Goal: Information Seeking & Learning: Learn about a topic

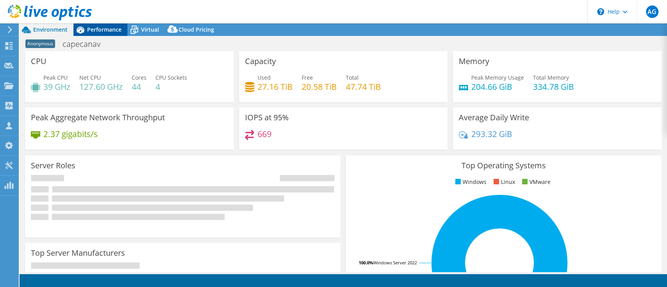
select select "USD"
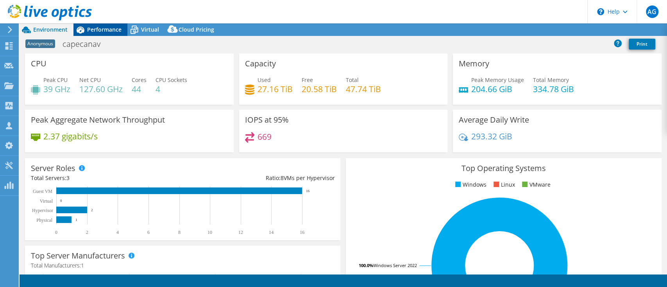
click at [97, 34] on div "Performance" at bounding box center [100, 29] width 54 height 13
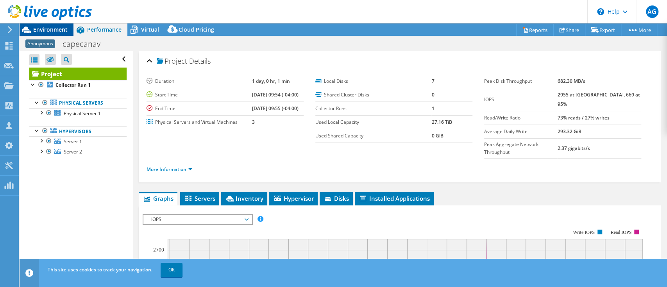
click at [46, 28] on span "Environment" at bounding box center [50, 29] width 34 height 7
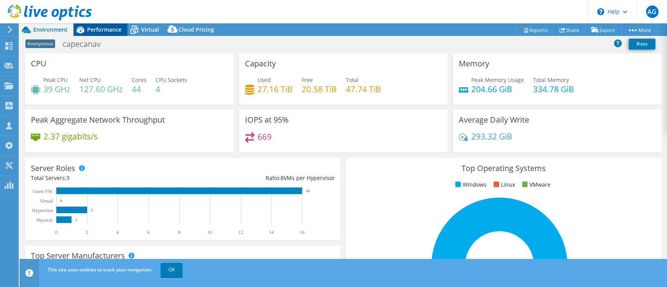
click at [100, 29] on span "Performance" at bounding box center [104, 29] width 34 height 7
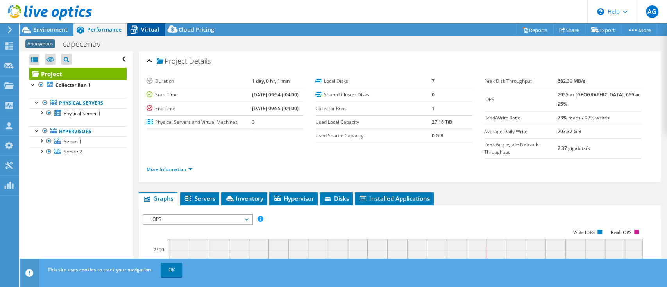
click at [144, 30] on span "Virtual" at bounding box center [150, 29] width 18 height 7
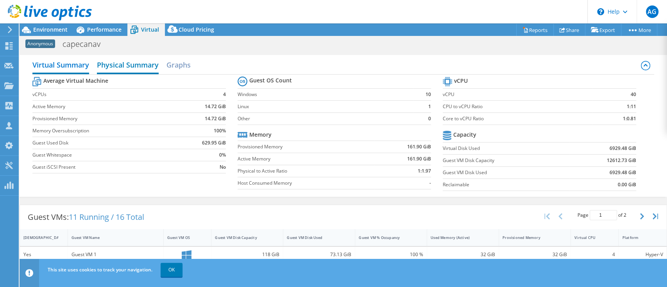
click at [144, 72] on h2 "Physical Summary" at bounding box center [128, 65] width 62 height 17
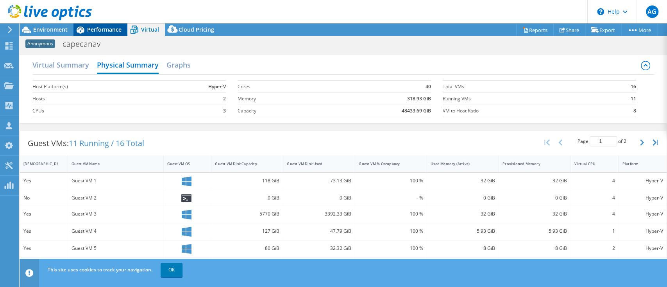
click at [87, 29] on span "Performance" at bounding box center [104, 29] width 34 height 7
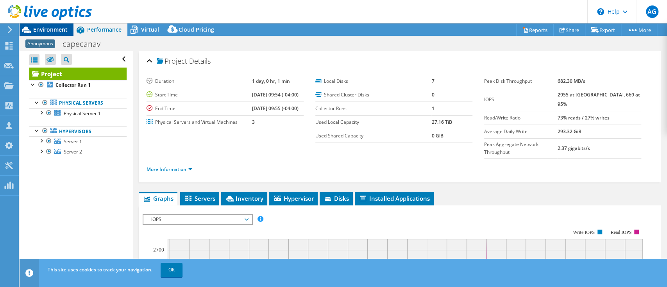
click at [63, 31] on span "Environment" at bounding box center [50, 29] width 34 height 7
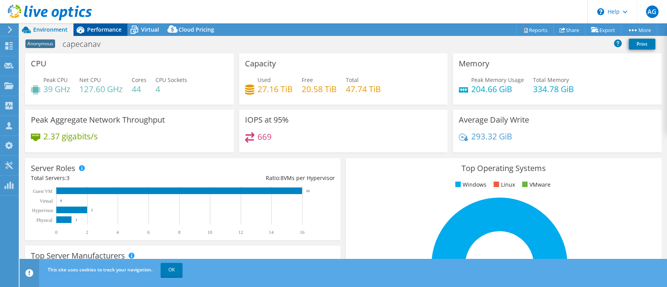
click at [100, 25] on div "Performance" at bounding box center [100, 29] width 54 height 13
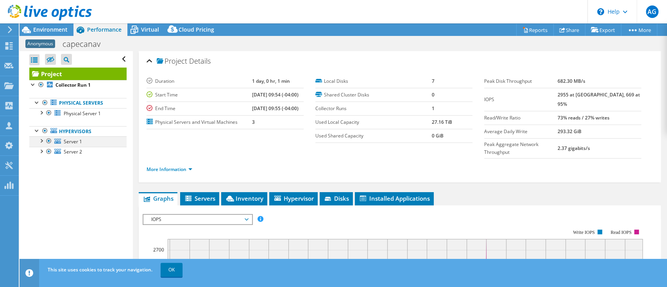
click at [38, 140] on div at bounding box center [41, 140] width 8 height 8
drag, startPoint x: 38, startPoint y: 131, endPoint x: 42, endPoint y: 138, distance: 7.6
click at [42, 138] on li "Hypervisors Server 1 Disk 1 Disk 2" at bounding box center [77, 141] width 97 height 31
click at [147, 32] on span "Virtual" at bounding box center [150, 29] width 18 height 7
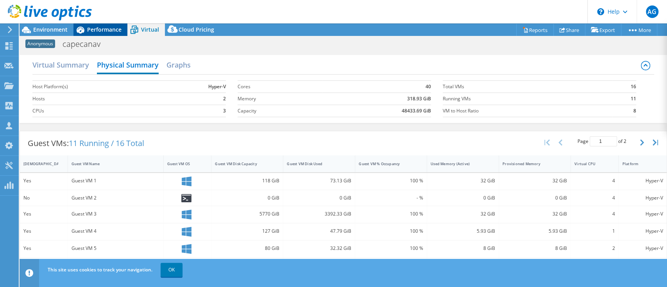
click at [81, 27] on icon at bounding box center [80, 30] width 14 height 14
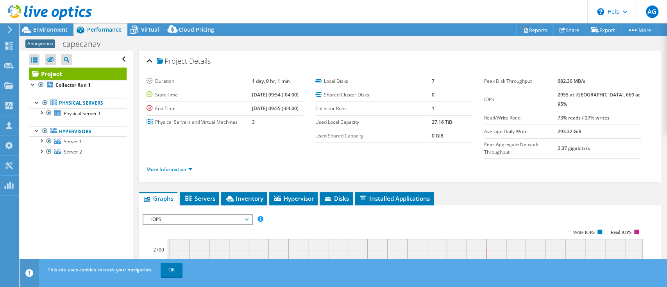
click at [207, 215] on span "IOPS" at bounding box center [197, 219] width 100 height 9
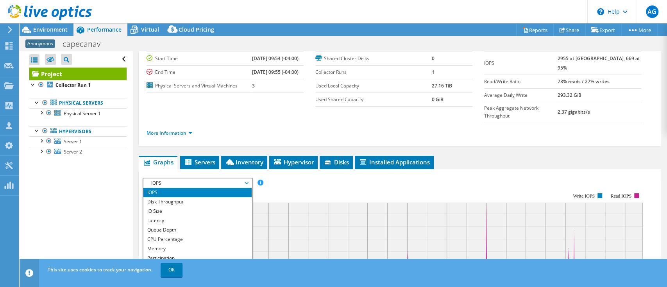
scroll to position [52, 0]
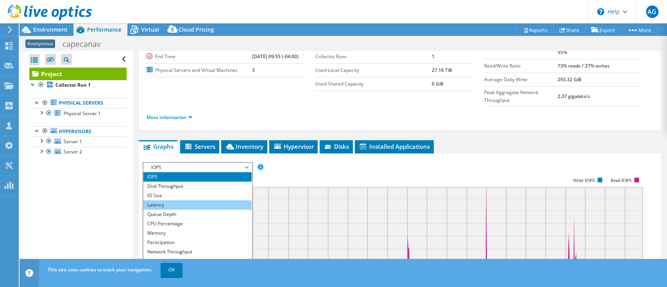
click at [174, 200] on li "Latency" at bounding box center [197, 204] width 108 height 9
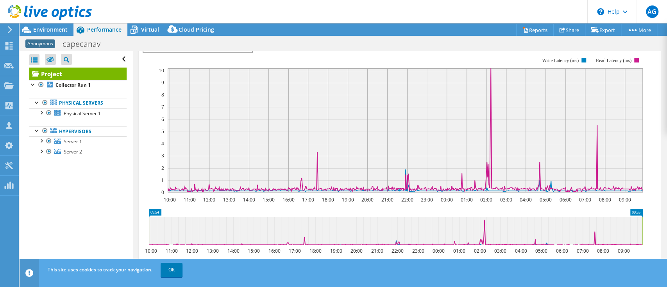
scroll to position [156, 0]
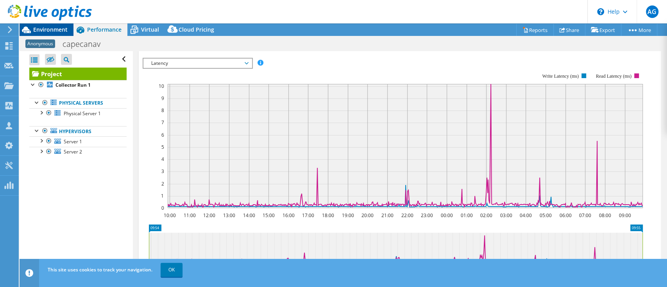
click at [59, 29] on span "Environment" at bounding box center [50, 29] width 34 height 7
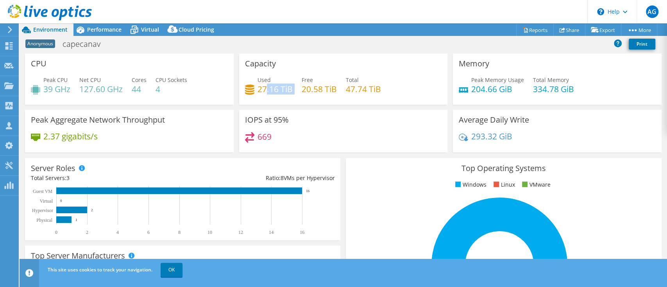
drag, startPoint x: 263, startPoint y: 92, endPoint x: 297, endPoint y: 89, distance: 34.9
click at [297, 89] on div "Used 27.16 TiB Free 20.58 TiB Total 47.74 TiB" at bounding box center [343, 88] width 197 height 25
drag, startPoint x: 339, startPoint y: 89, endPoint x: 379, endPoint y: 89, distance: 40.3
click at [379, 89] on div "Used 27.16 TiB Free 20.58 TiB Total 47.74 TiB" at bounding box center [343, 88] width 197 height 25
click at [54, 31] on span "Environment" at bounding box center [50, 29] width 34 height 7
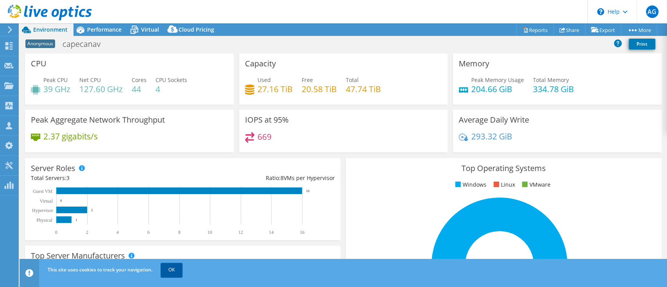
click at [168, 270] on link "OK" at bounding box center [172, 270] width 22 height 14
